Goal: Task Accomplishment & Management: Use online tool/utility

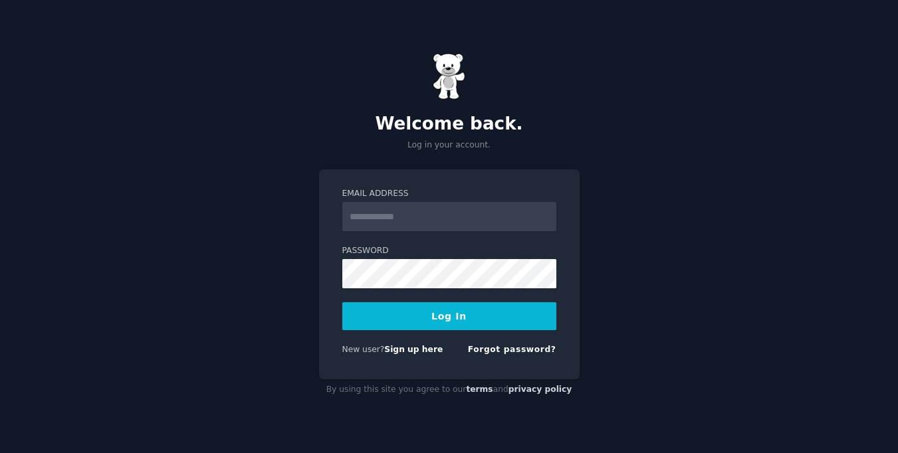
click at [405, 220] on input "Email Address" at bounding box center [449, 216] width 214 height 29
type input "**********"
click at [342, 302] on button "Log In" at bounding box center [449, 316] width 214 height 28
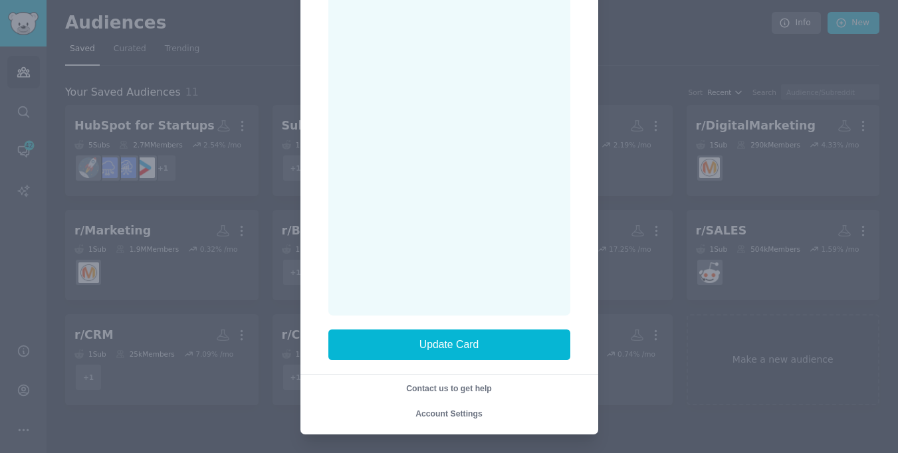
scroll to position [210, 0]
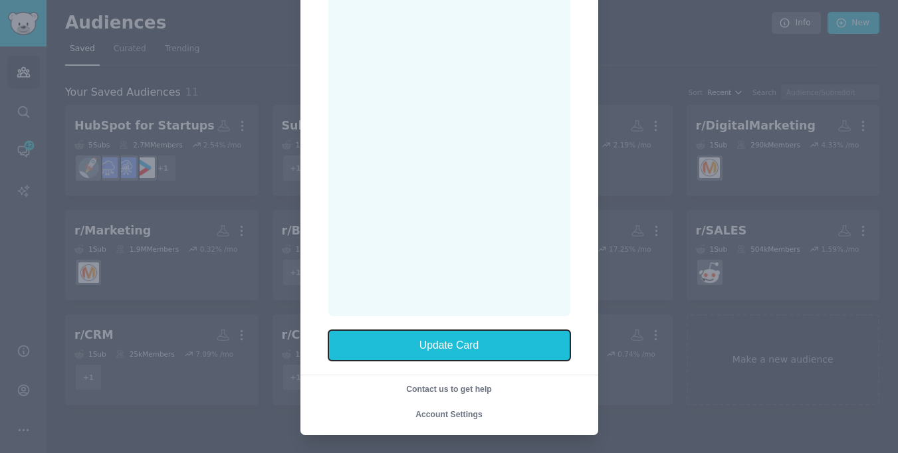
click at [417, 335] on button "Update Card" at bounding box center [449, 345] width 242 height 31
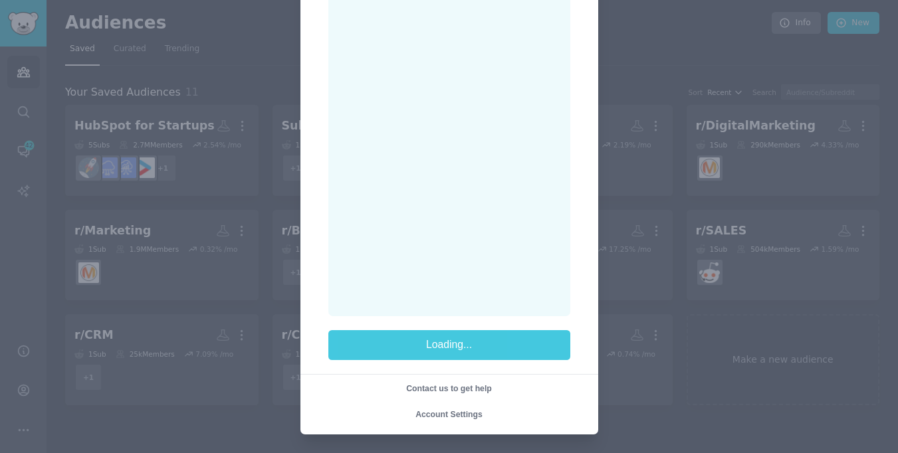
scroll to position [0, 0]
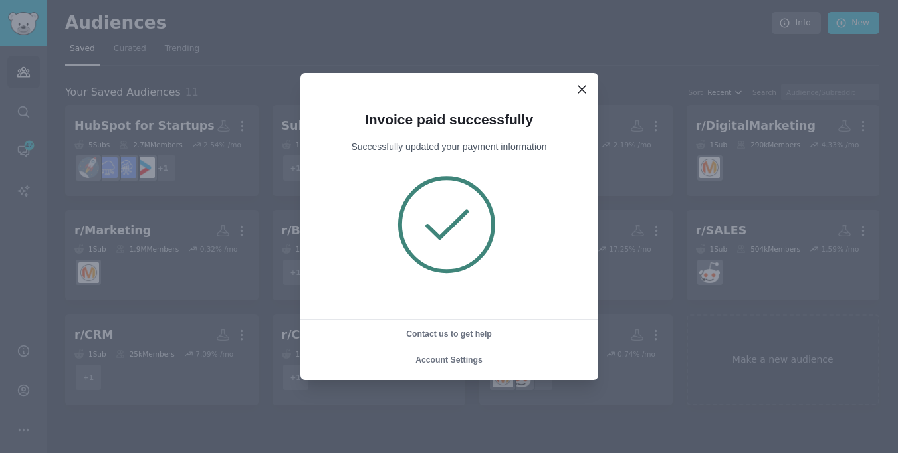
click at [580, 92] on icon at bounding box center [582, 89] width 14 height 14
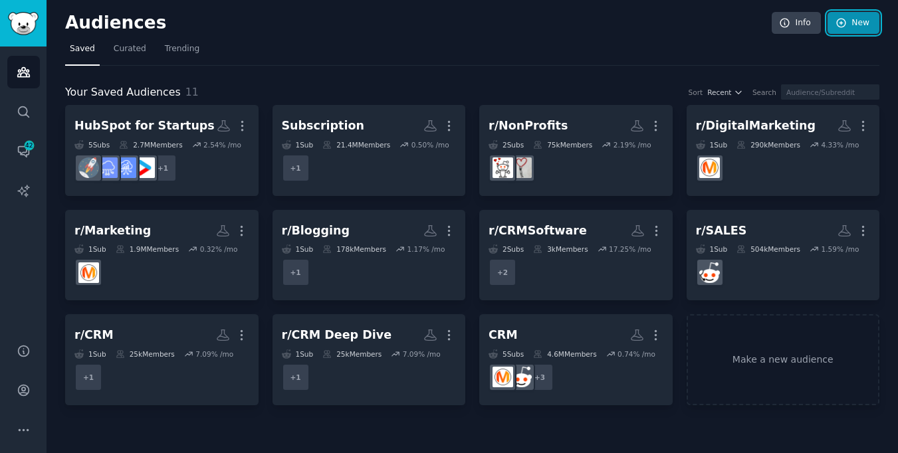
click at [867, 21] on link "New" at bounding box center [853, 23] width 52 height 23
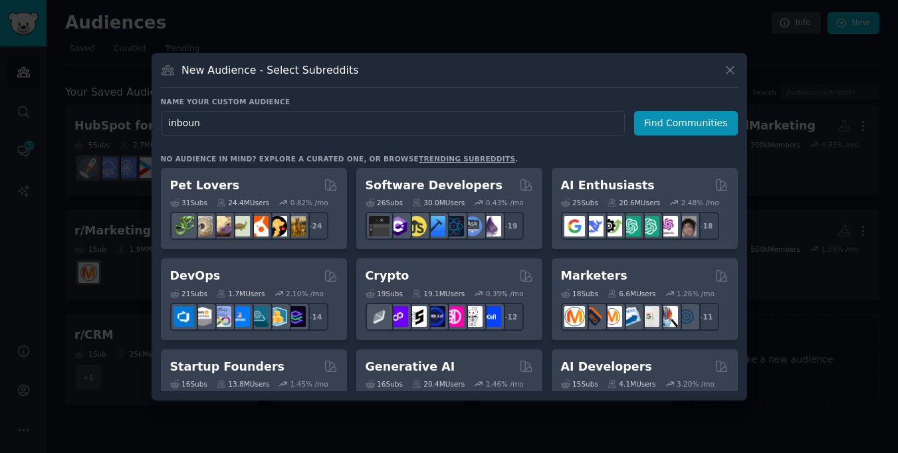
type input "inbound"
click button "Find Communities" at bounding box center [686, 123] width 104 height 25
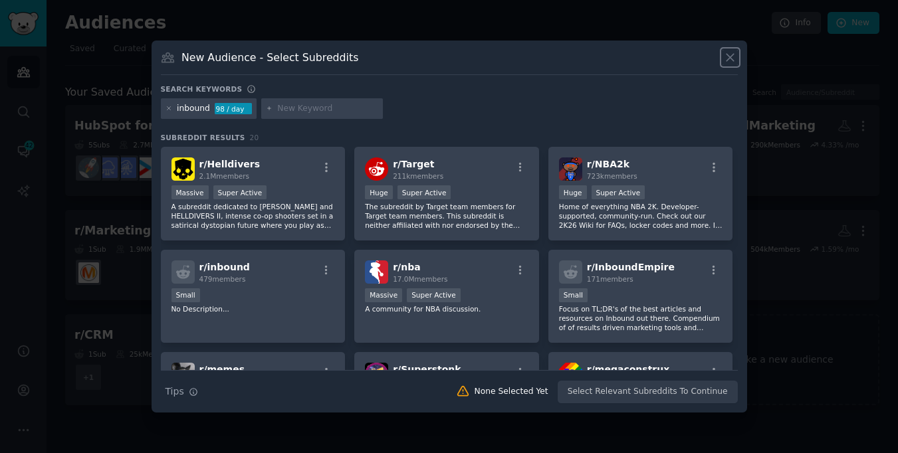
click at [726, 60] on icon at bounding box center [729, 57] width 7 height 7
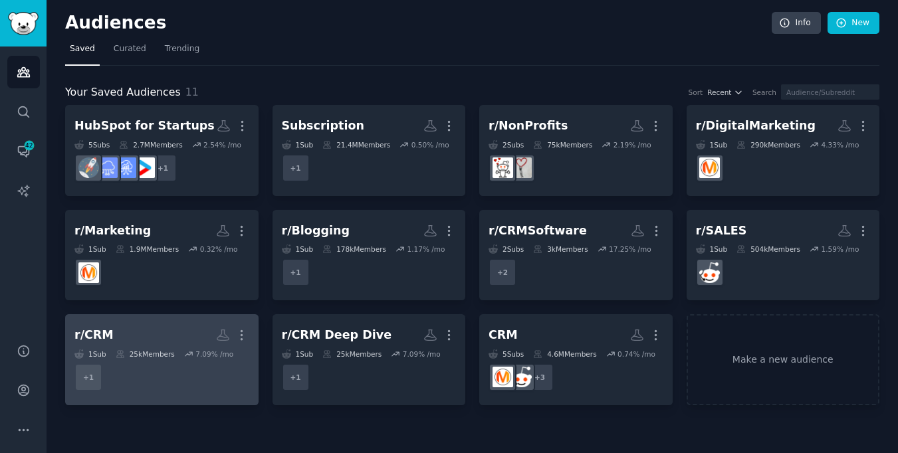
click at [175, 326] on h2 "r/CRM Custom Audience More" at bounding box center [161, 335] width 175 height 23
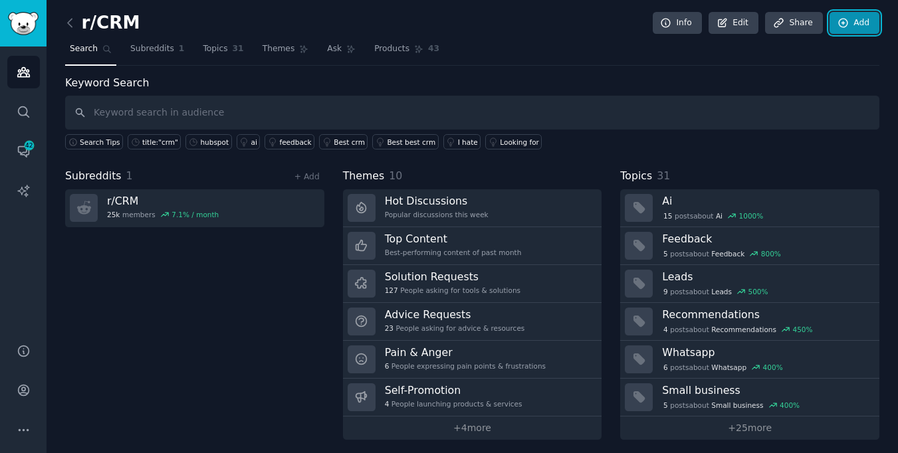
click at [852, 23] on link "Add" at bounding box center [854, 23] width 50 height 23
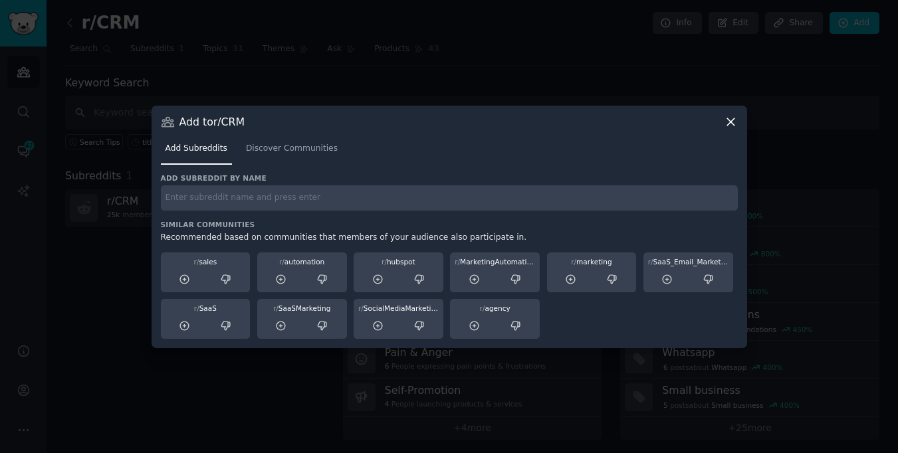
click at [734, 122] on icon at bounding box center [731, 122] width 14 height 14
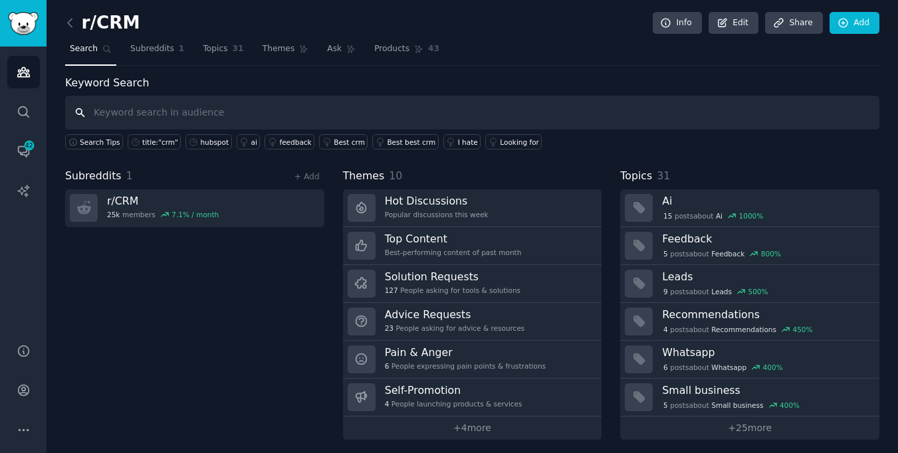
click at [126, 119] on input "text" at bounding box center [472, 113] width 814 height 34
type input "inbound"
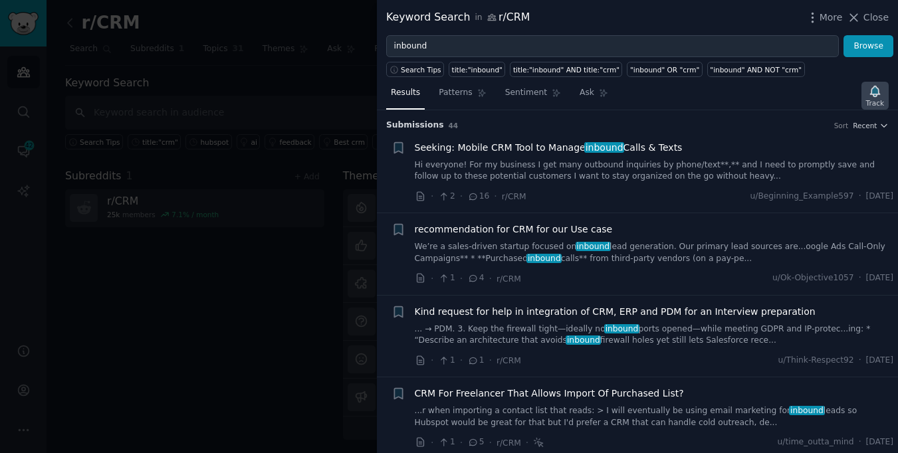
click at [868, 94] on icon "button" at bounding box center [875, 91] width 14 height 14
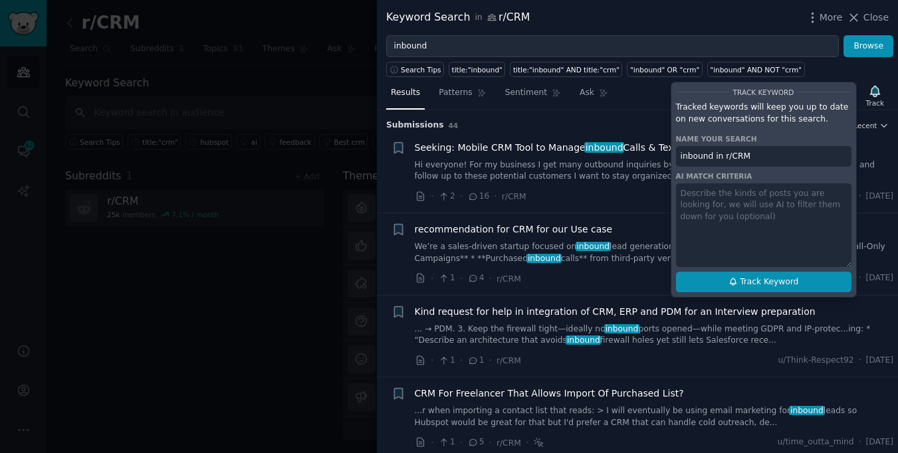
click at [752, 280] on span "Track Keyword" at bounding box center [769, 282] width 58 height 12
type input "inbound in r/CRM"
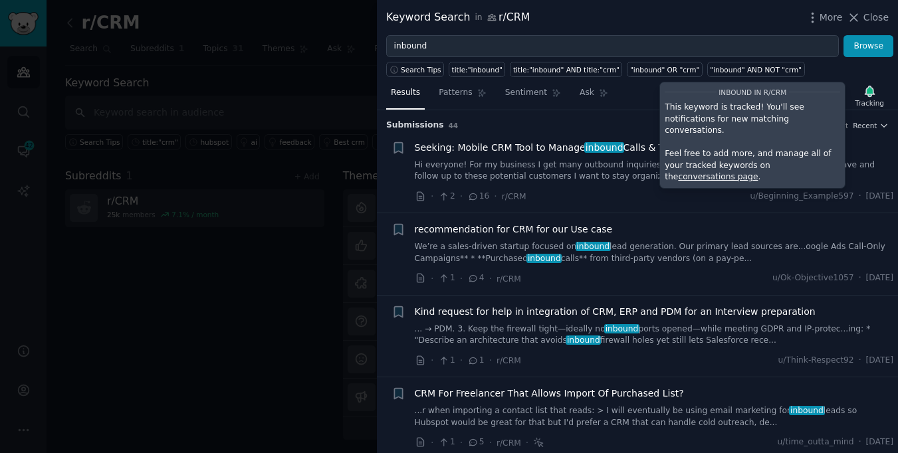
click at [269, 255] on div at bounding box center [449, 226] width 898 height 453
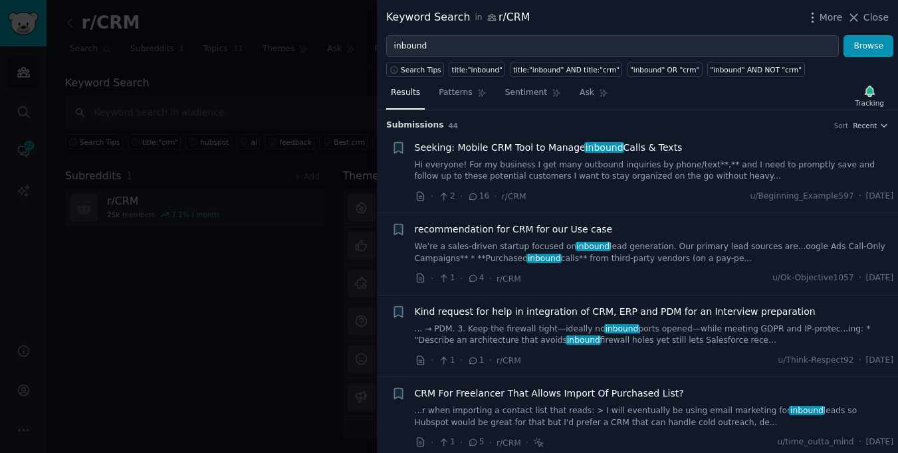
click at [211, 213] on div at bounding box center [449, 226] width 898 height 453
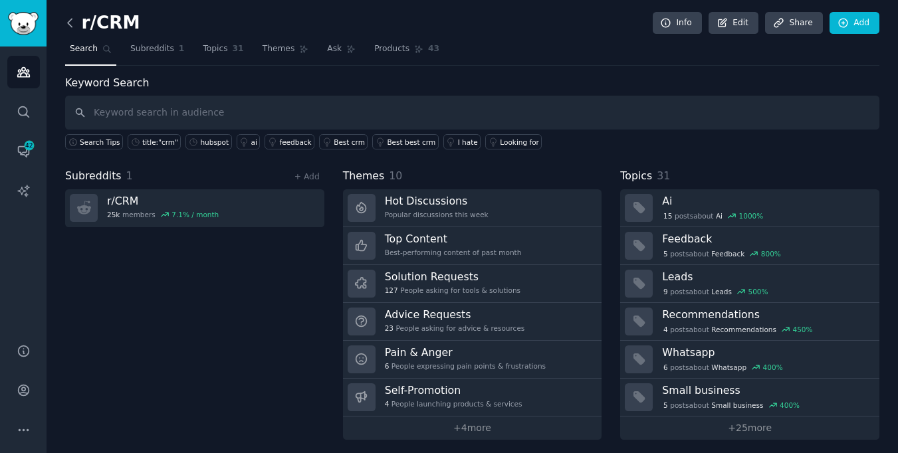
click at [73, 20] on icon at bounding box center [70, 23] width 14 height 14
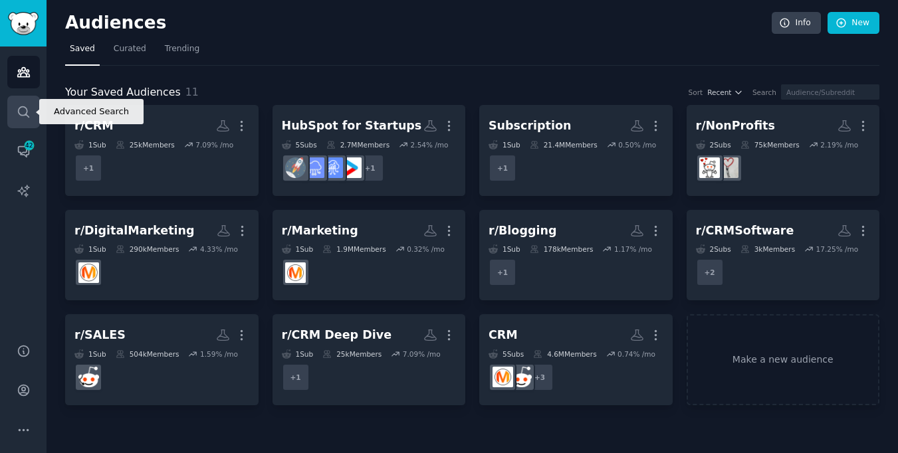
click at [30, 120] on link "Search" at bounding box center [23, 112] width 33 height 33
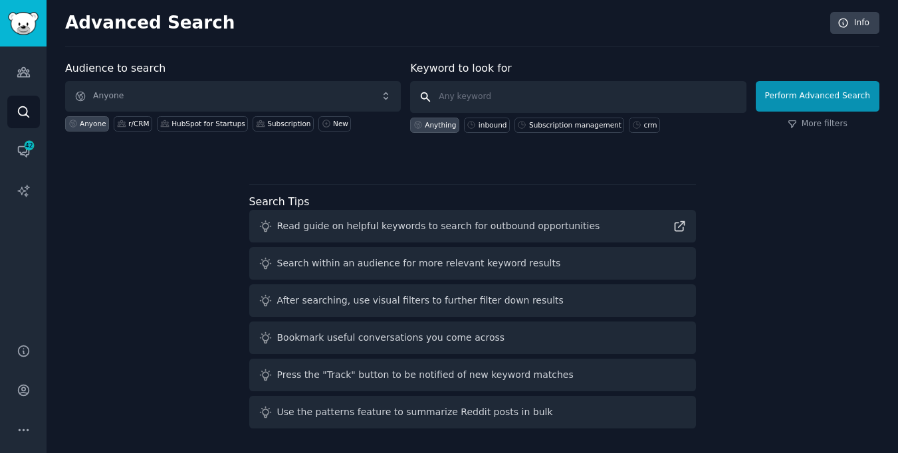
click at [464, 89] on input "text" at bounding box center [578, 97] width 336 height 32
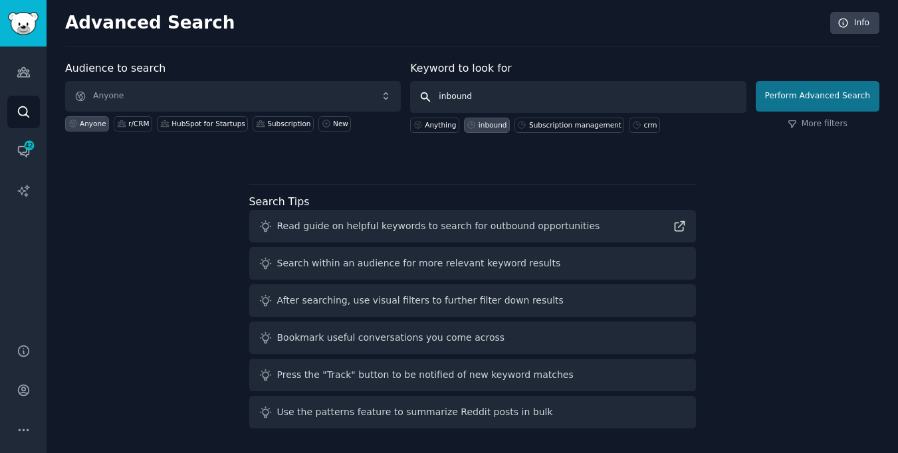
type input "inbound"
click at [797, 90] on button "Perform Advanced Search" at bounding box center [817, 96] width 124 height 31
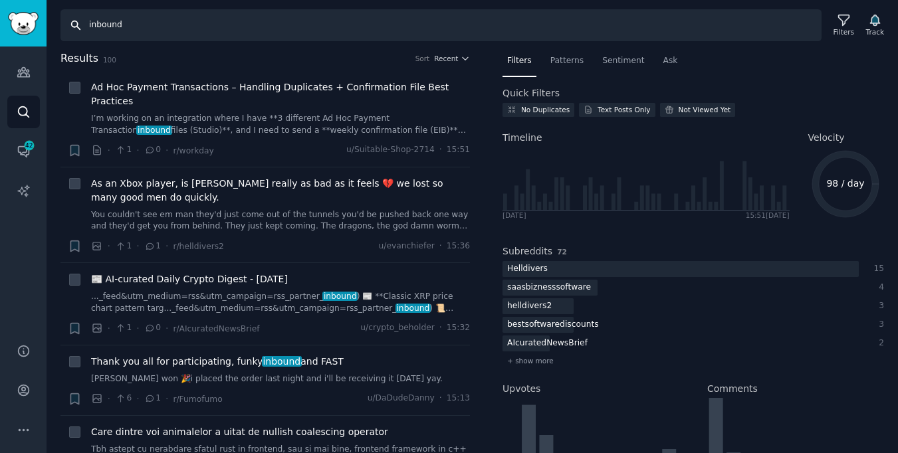
click at [173, 28] on input "inbound" at bounding box center [440, 25] width 761 height 32
type input "inbound25"
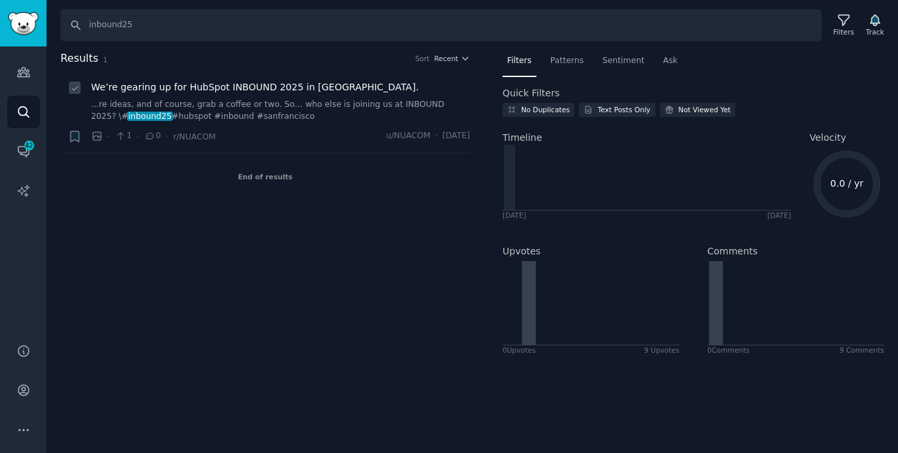
click at [226, 92] on span "We’re gearing up for HubSpot INBOUND 2025 in [GEOGRAPHIC_DATA]." at bounding box center [255, 87] width 328 height 14
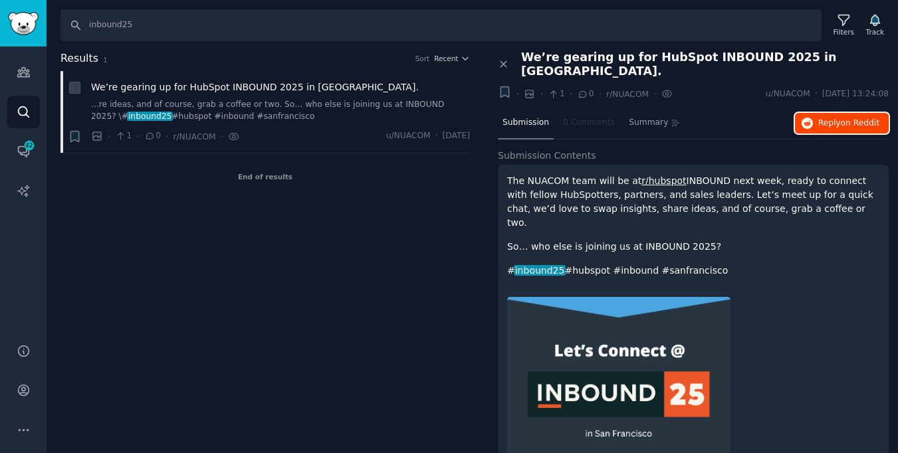
click at [821, 113] on button "Reply on Reddit" at bounding box center [842, 123] width 94 height 21
click at [29, 42] on link "Sidebar" at bounding box center [23, 23] width 47 height 47
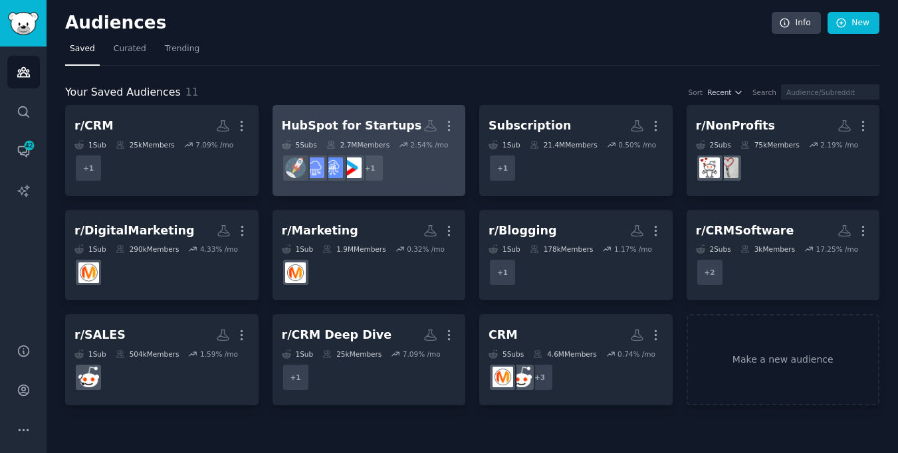
click at [370, 130] on div "HubSpot for Startups" at bounding box center [352, 126] width 140 height 17
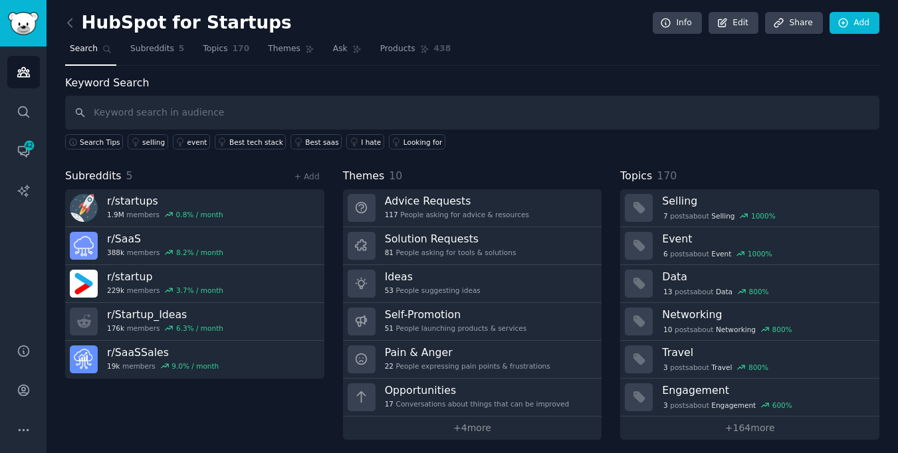
scroll to position [5, 0]
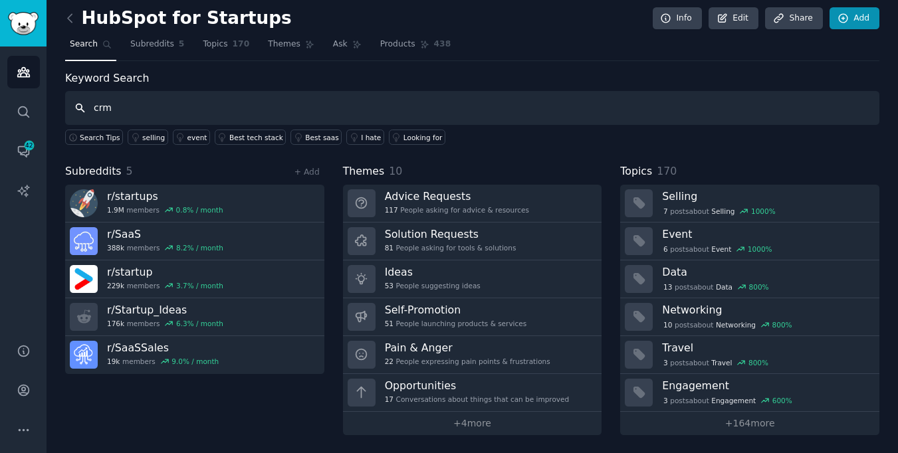
type input "crm"
click at [860, 19] on link "Add" at bounding box center [854, 18] width 50 height 23
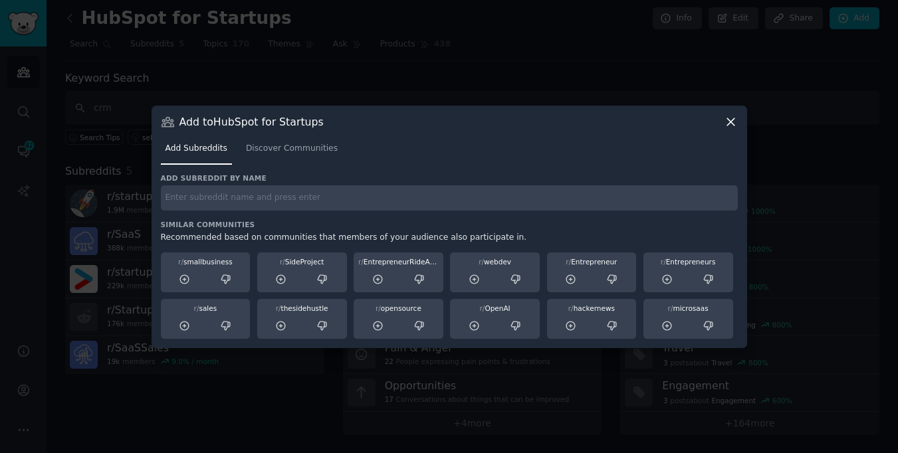
click at [730, 130] on div "Add Subreddits Discover Communities" at bounding box center [449, 151] width 577 height 45
click at [730, 126] on icon at bounding box center [731, 122] width 14 height 14
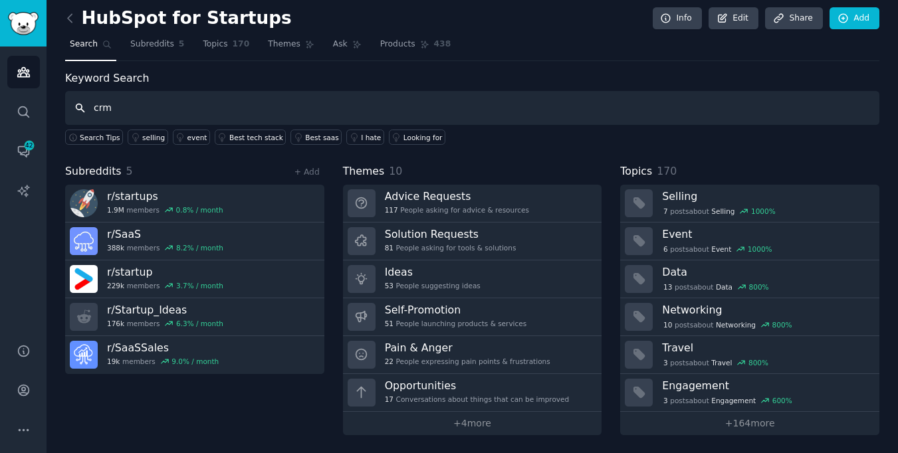
click at [439, 116] on input "crm" at bounding box center [472, 108] width 814 height 34
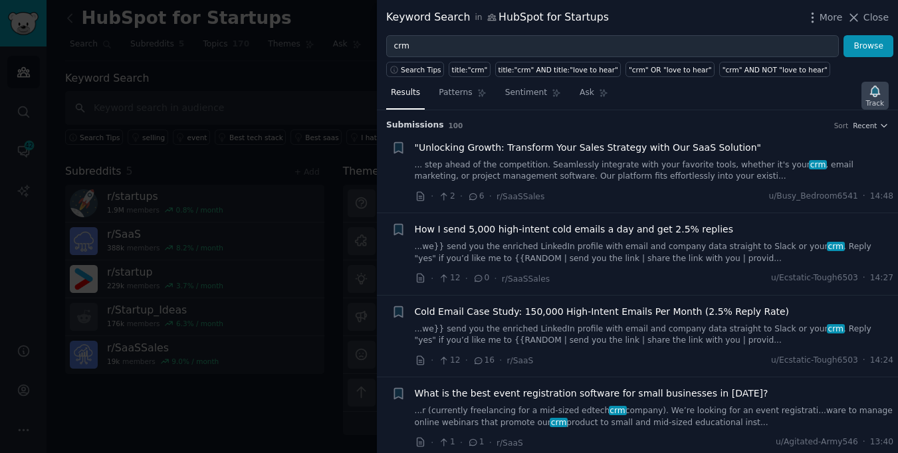
click at [883, 100] on div "Track" at bounding box center [875, 102] width 18 height 9
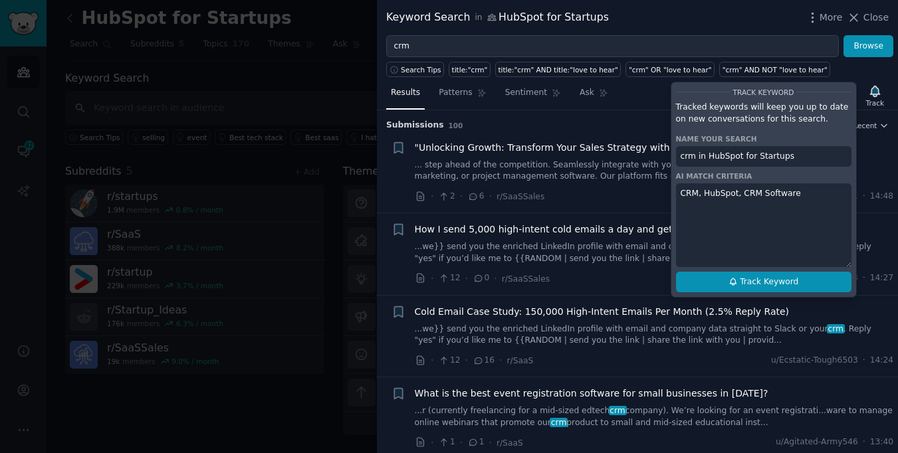
type textarea "CRM, HubSpot, CRM Software"
click at [767, 281] on span "Track Keyword" at bounding box center [769, 282] width 58 height 12
type input "crm in HubSpot for Startups"
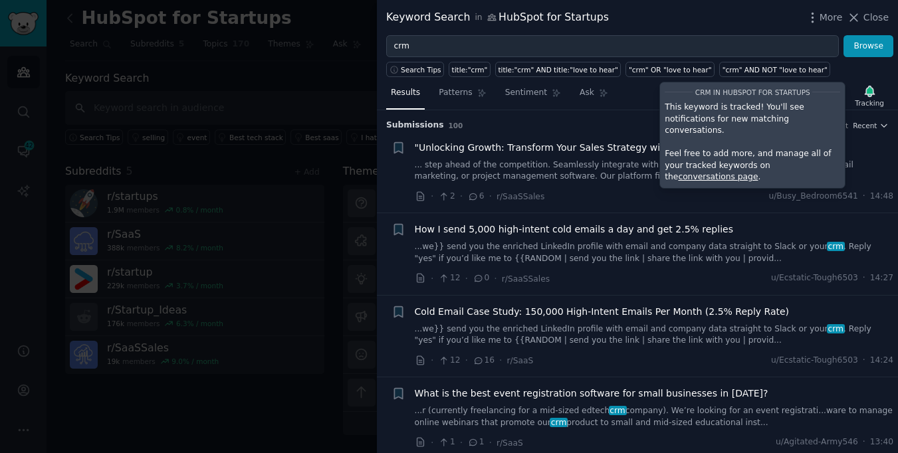
click at [827, 72] on div "Search Tips title:"crm" title:"crm" AND title:"love to hear" "crm" OR "love to …" at bounding box center [637, 67] width 521 height 20
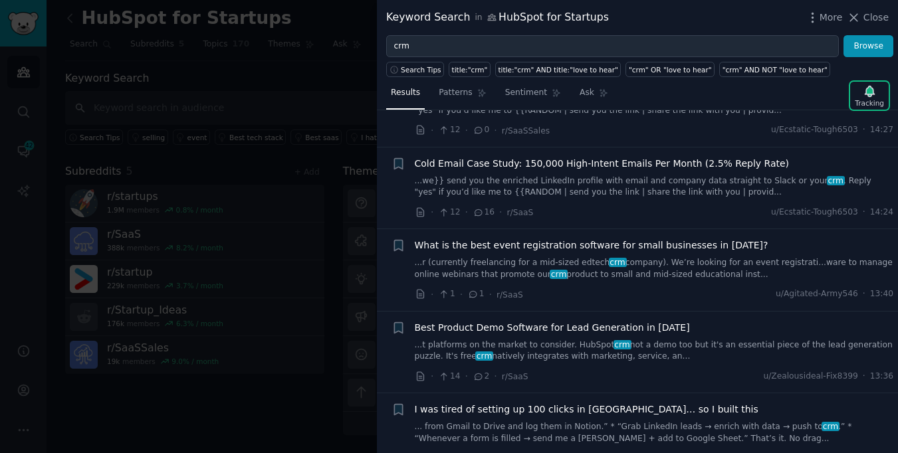
scroll to position [158, 0]
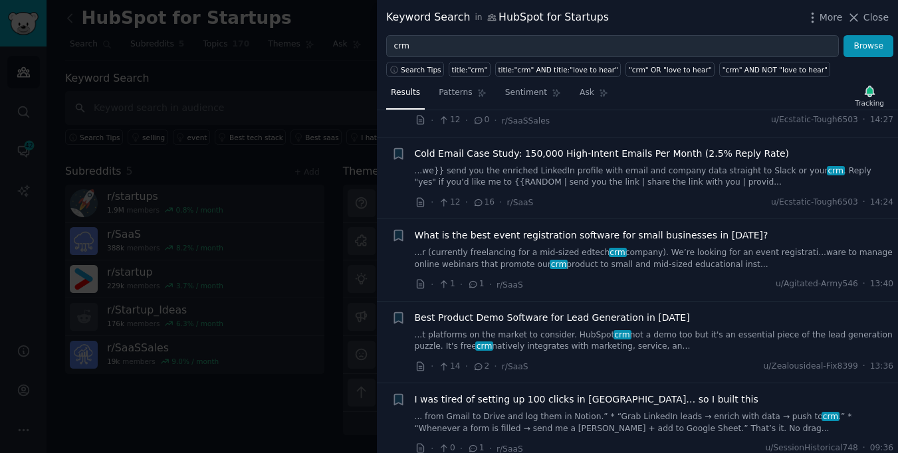
click at [508, 241] on span "What is the best event registration software for small businesses in [DATE]?" at bounding box center [591, 236] width 353 height 14
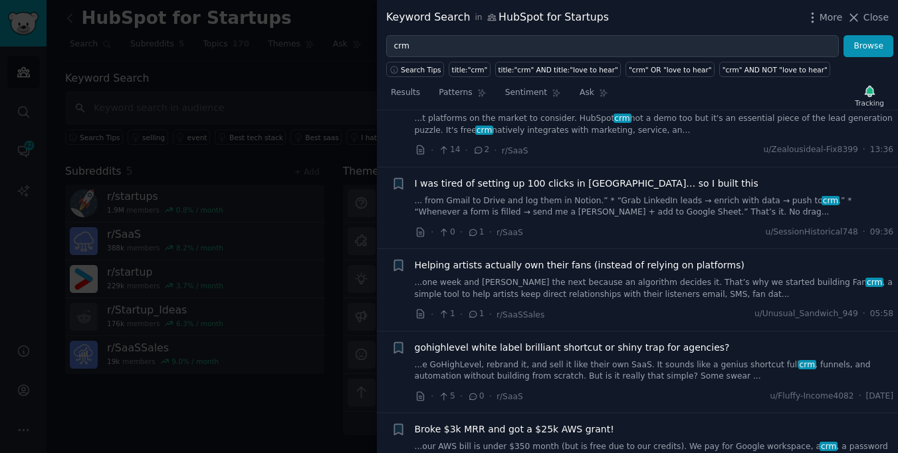
scroll to position [900, 0]
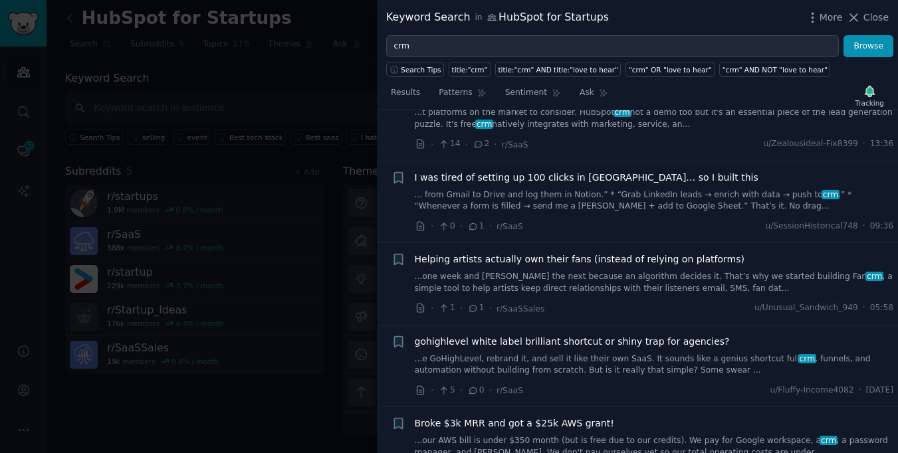
click at [296, 177] on div at bounding box center [449, 226] width 898 height 453
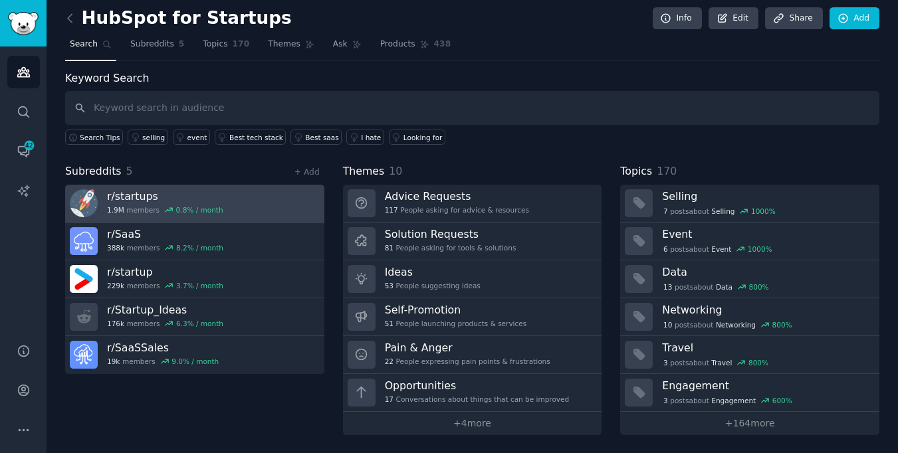
click at [254, 203] on link "r/ startups 1.9M members 0.8 % / month" at bounding box center [194, 204] width 259 height 38
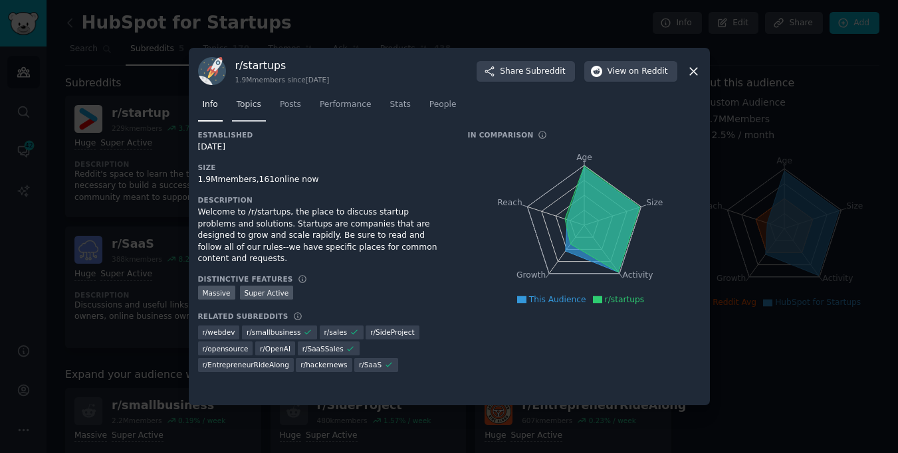
click at [264, 107] on link "Topics" at bounding box center [249, 107] width 34 height 27
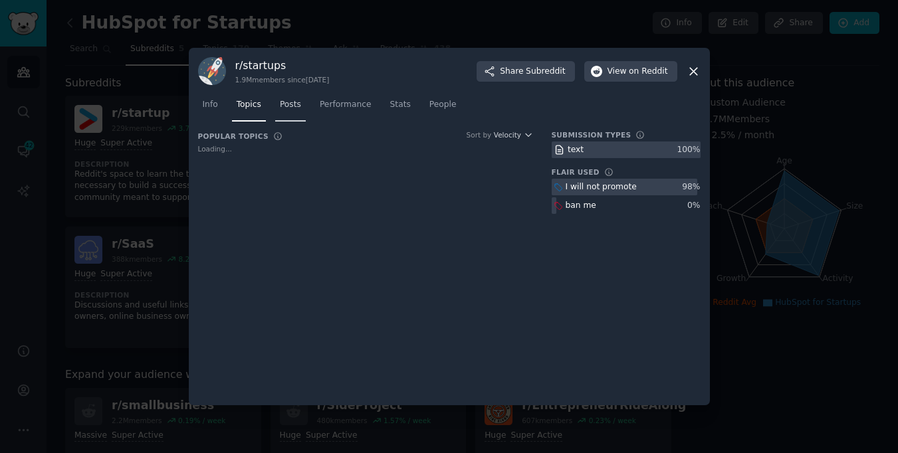
click at [292, 115] on link "Posts" at bounding box center [290, 107] width 31 height 27
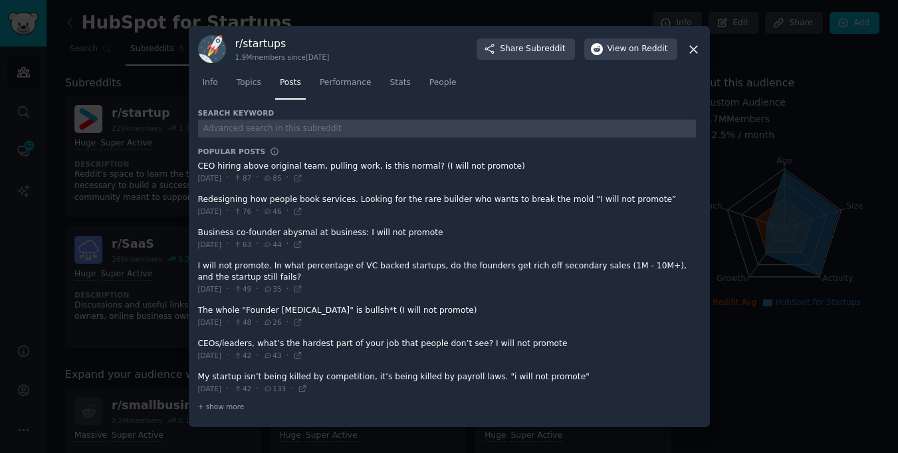
click at [90, 66] on div at bounding box center [449, 226] width 898 height 453
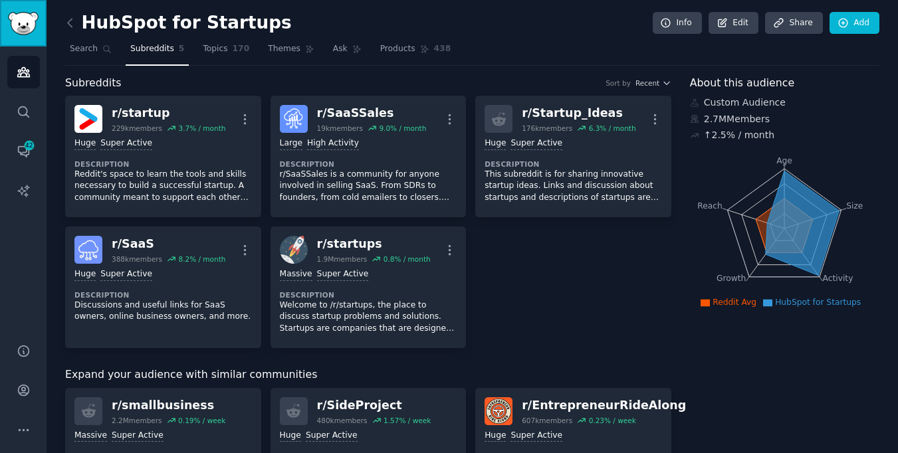
click at [26, 41] on link "Sidebar" at bounding box center [23, 23] width 47 height 47
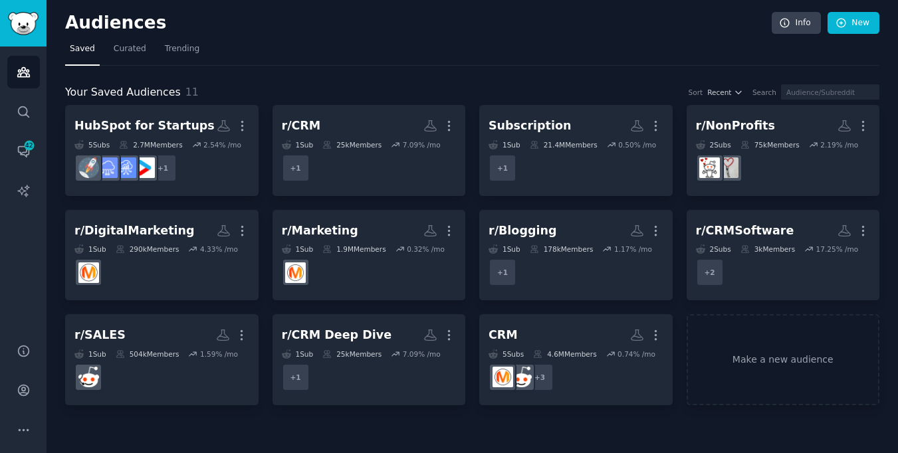
click at [32, 47] on div "Audiences Search Conversations 42 AI Reports" at bounding box center [23, 187] width 47 height 281
click at [179, 61] on link "Trending" at bounding box center [182, 52] width 44 height 27
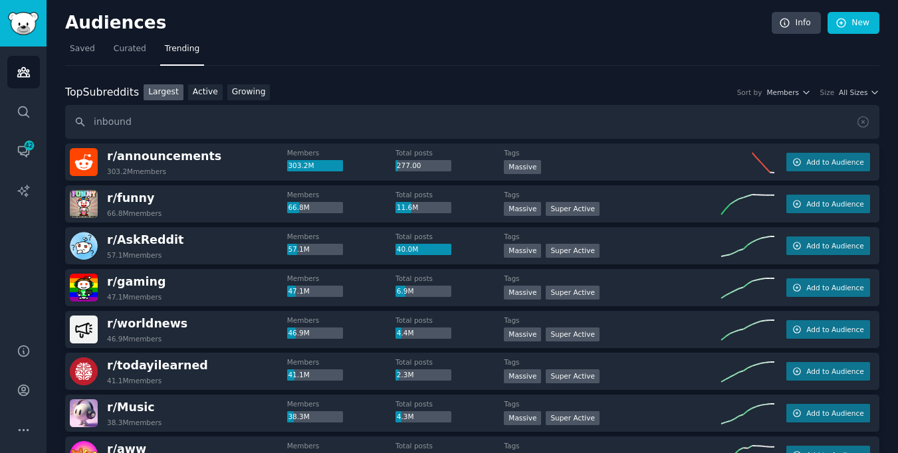
type input "inbound"
click at [33, 151] on link "Conversations 42" at bounding box center [23, 151] width 33 height 33
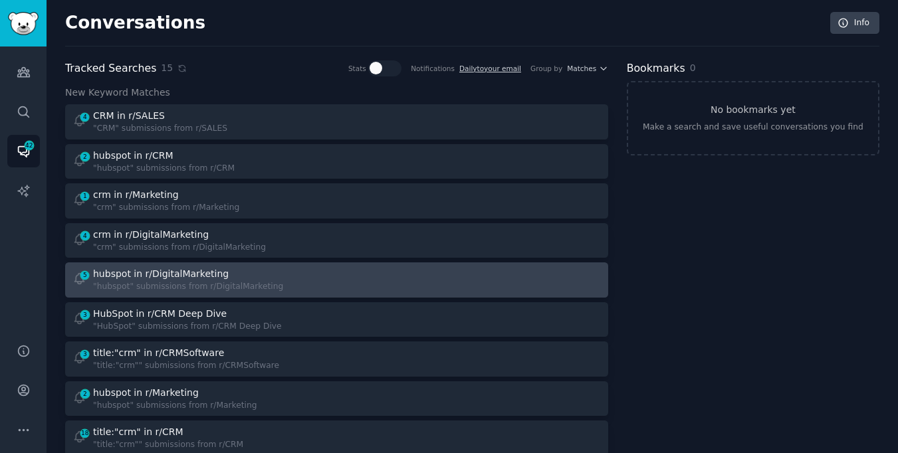
click at [233, 282] on div ""hubspot" submissions from r/DigitalMarketing" at bounding box center [188, 287] width 190 height 12
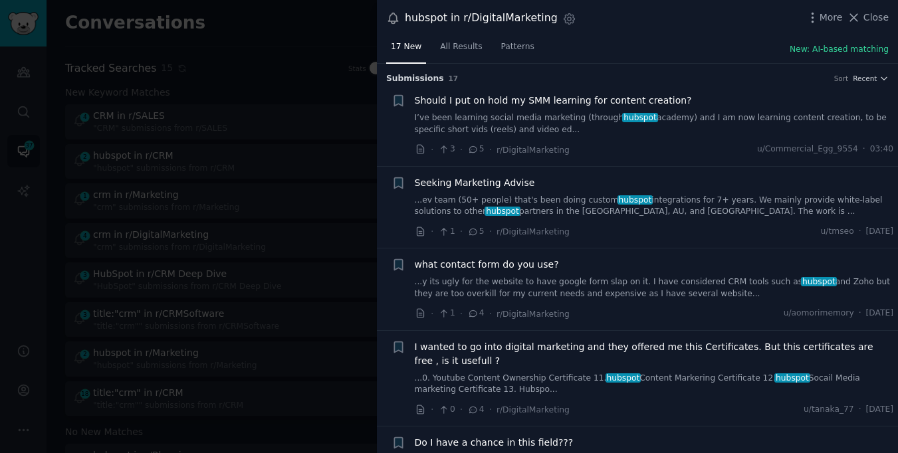
click at [557, 186] on div "Seeking Marketing Advise" at bounding box center [654, 183] width 479 height 14
click at [508, 189] on div "Seeking Marketing Advise ...ev team (50+ people) that's been doing custom hubsp…" at bounding box center [654, 197] width 479 height 42
click at [512, 184] on span "Seeking Marketing Advise" at bounding box center [475, 183] width 120 height 14
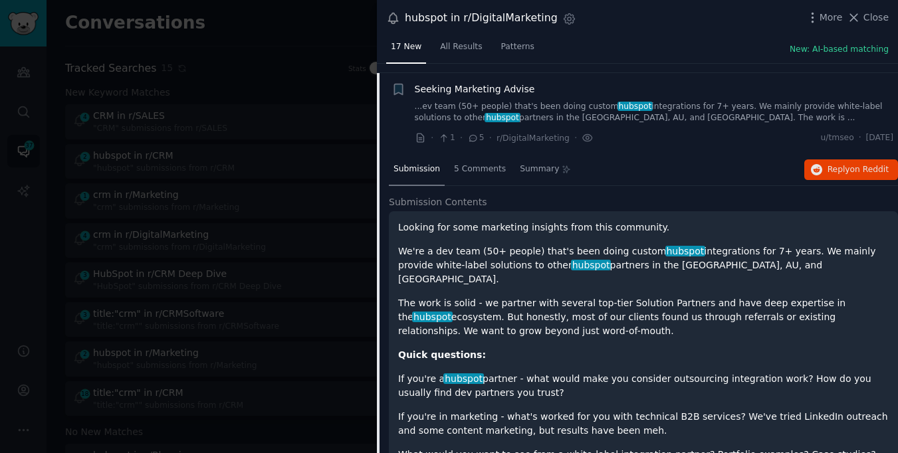
scroll to position [103, 0]
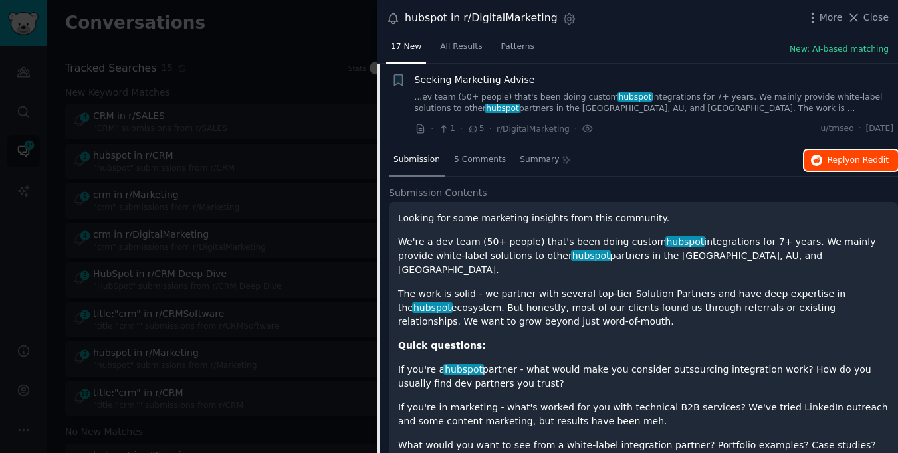
click at [827, 162] on span "Reply on Reddit" at bounding box center [857, 161] width 61 height 12
click at [346, 54] on div at bounding box center [449, 226] width 898 height 453
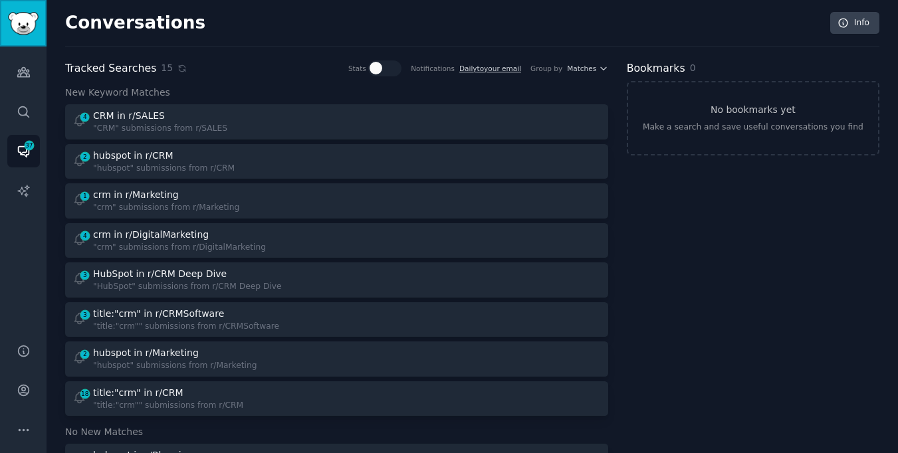
click at [15, 25] on img "Sidebar" at bounding box center [23, 23] width 31 height 23
